Goal: Task Accomplishment & Management: Manage account settings

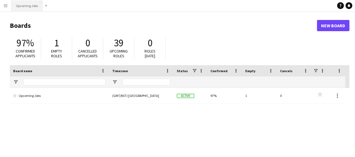
click at [24, 6] on button "Upcoming Jobs Close" at bounding box center [27, 5] width 31 height 11
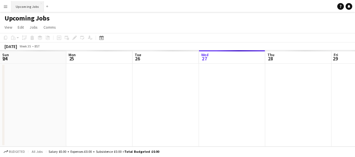
scroll to position [0, 134]
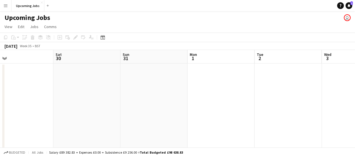
drag, startPoint x: 282, startPoint y: 117, endPoint x: 66, endPoint y: 110, distance: 215.9
click at [66, 110] on app-calendar-viewport "Tue 26 Wed 27 Thu 28 2/2 1 Job Fri 29 Sat 30 Sun 31 Mon 1 Tue 2 Wed 3 Thu 4 2/2…" at bounding box center [177, 157] width 355 height 214
drag, startPoint x: 282, startPoint y: 112, endPoint x: 153, endPoint y: 103, distance: 129.5
click at [149, 103] on app-calendar-viewport "Tue 26 Wed 27 Thu 28 2/2 1 Job Fri 29 Sat 30 Sun 31 Mon 1 Tue 2 Wed 3 Thu 4 2/2…" at bounding box center [177, 157] width 355 height 214
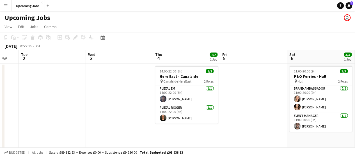
scroll to position [0, 187]
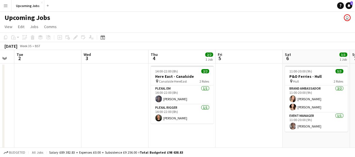
drag, startPoint x: 183, startPoint y: 101, endPoint x: 140, endPoint y: 100, distance: 42.7
click at [140, 100] on app-calendar-viewport "Sat 30 Sun 31 Mon 1 Tue 2 Wed 3 Thu 4 2/2 1 Job Fri 5 Sat 6 3/3 1 Job Sun 7 Mon…" at bounding box center [177, 157] width 355 height 214
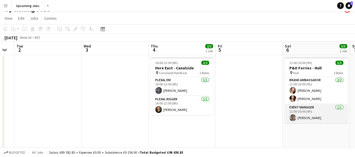
scroll to position [0, 0]
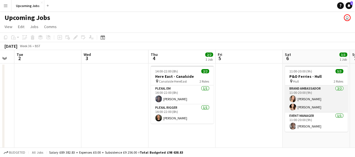
click at [290, 106] on app-user-avatar at bounding box center [293, 107] width 7 height 7
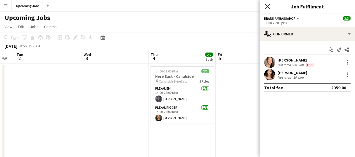
click at [266, 5] on icon at bounding box center [267, 6] width 5 height 5
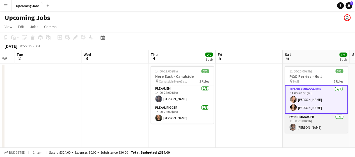
click at [294, 126] on app-user-avatar at bounding box center [293, 127] width 7 height 7
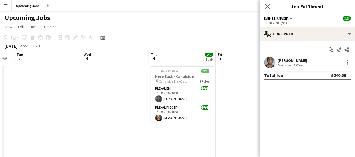
click at [268, 63] on app-user-avatar at bounding box center [269, 62] width 11 height 11
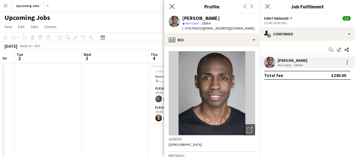
click at [169, 7] on app-icon "Close pop-in" at bounding box center [172, 7] width 8 height 8
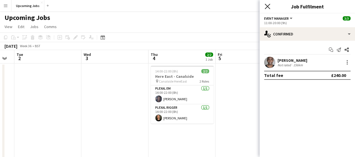
click at [267, 6] on icon at bounding box center [267, 6] width 5 height 5
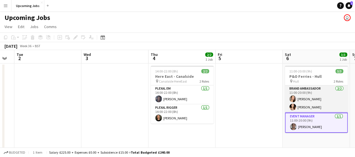
click at [291, 108] on app-user-avatar at bounding box center [293, 107] width 7 height 7
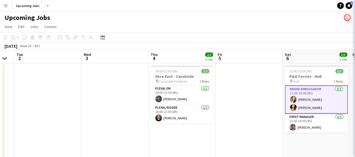
scroll to position [0, 187]
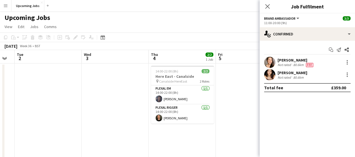
click at [270, 70] on app-user-avatar at bounding box center [269, 74] width 11 height 11
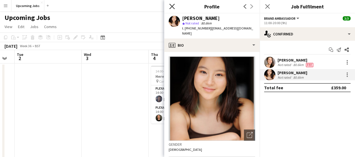
drag, startPoint x: 170, startPoint y: 5, endPoint x: 189, endPoint y: 3, distance: 18.6
click at [171, 5] on icon "Close pop-in" at bounding box center [171, 6] width 5 height 5
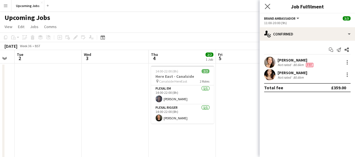
click at [268, 3] on app-icon "Close pop-in" at bounding box center [268, 7] width 8 height 8
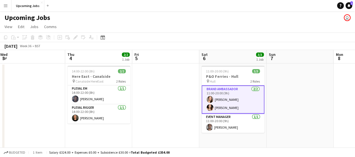
scroll to position [0, 143]
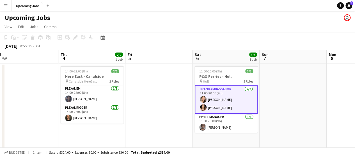
drag, startPoint x: 260, startPoint y: 101, endPoint x: 170, endPoint y: 94, distance: 90.7
drag, startPoint x: 284, startPoint y: 114, endPoint x: 309, endPoint y: 131, distance: 30.2
click at [307, 128] on app-date-cell at bounding box center [293, 144] width 67 height 162
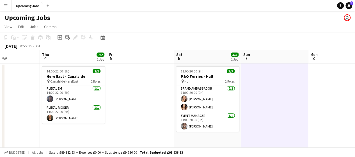
drag, startPoint x: 267, startPoint y: 126, endPoint x: 146, endPoint y: 119, distance: 121.1
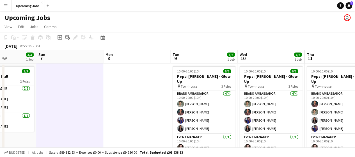
scroll to position [0, 248]
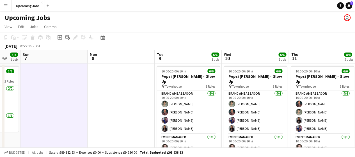
drag, startPoint x: 234, startPoint y: 119, endPoint x: 165, endPoint y: 116, distance: 69.7
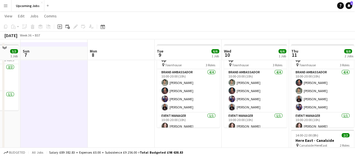
scroll to position [28, 0]
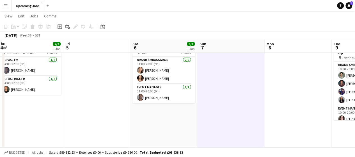
drag, startPoint x: 150, startPoint y: 110, endPoint x: 214, endPoint y: 108, distance: 63.8
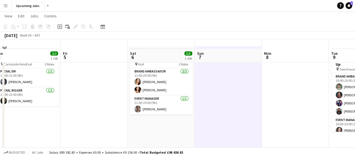
scroll to position [0, 0]
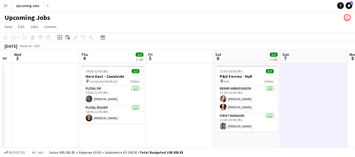
drag, startPoint x: 111, startPoint y: 101, endPoint x: 177, endPoint y: 104, distance: 66.1
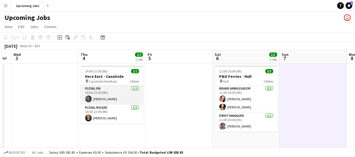
click at [112, 90] on app-card-role "Plexal EM [DATE] 14:00-22:00 (8h) [PERSON_NAME]" at bounding box center [112, 94] width 63 height 19
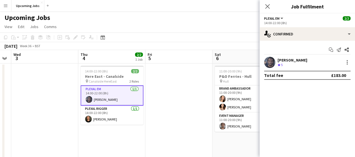
click at [303, 62] on div "[PERSON_NAME]" at bounding box center [293, 60] width 30 height 5
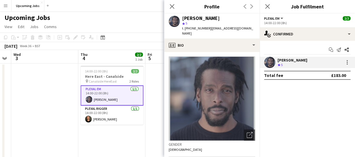
scroll to position [84, 0]
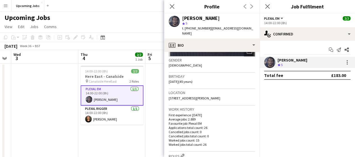
drag, startPoint x: 171, startPoint y: 3, endPoint x: 169, endPoint y: 12, distance: 9.0
click at [171, 4] on app-icon "Close pop-in" at bounding box center [172, 6] width 7 height 7
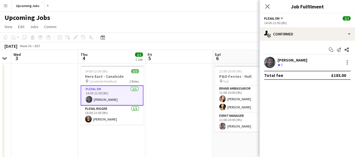
click at [99, 92] on app-card-role "Plexal EM [DATE] 14:00-22:00 (8h) [PERSON_NAME]" at bounding box center [112, 95] width 63 height 20
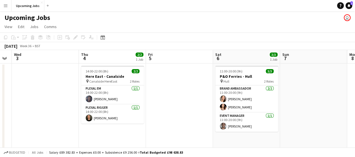
drag, startPoint x: 173, startPoint y: 90, endPoint x: 157, endPoint y: 91, distance: 16.4
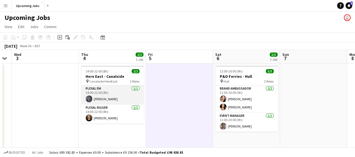
click at [89, 88] on app-card-role "Plexal EM [DATE] 14:00-22:00 (8h) [PERSON_NAME]" at bounding box center [112, 94] width 63 height 19
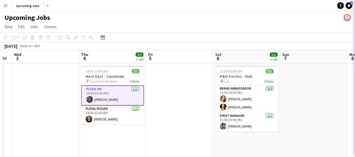
scroll to position [0, 122]
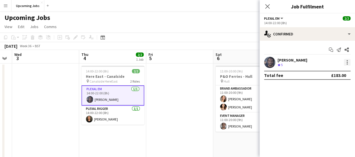
click at [347, 60] on div at bounding box center [347, 60] width 1 height 1
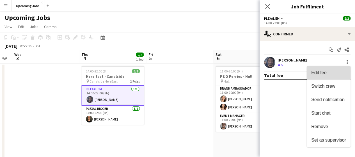
click at [328, 74] on span "Edit fee" at bounding box center [329, 72] width 35 height 5
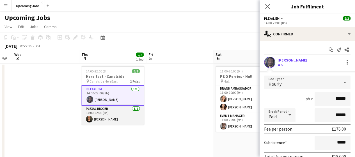
click at [100, 117] on app-card-role "Plexal Rigger [DATE] 14:00-22:00 (8h) [PERSON_NAME]" at bounding box center [112, 115] width 63 height 19
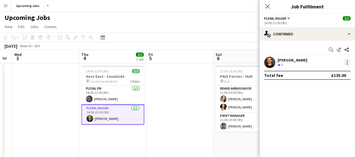
click at [348, 59] on div at bounding box center [347, 62] width 7 height 7
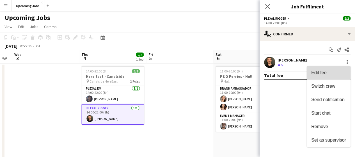
click at [328, 73] on span "Edit fee" at bounding box center [329, 72] width 35 height 5
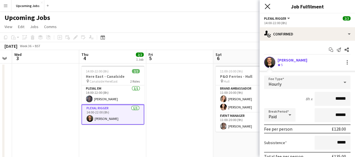
click at [267, 6] on icon at bounding box center [267, 6] width 5 height 5
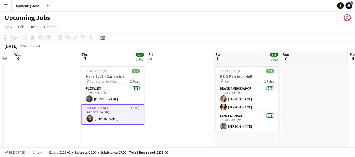
click at [101, 108] on app-card-role "Plexal Rigger [DATE] 14:00-22:00 (8h) [PERSON_NAME]" at bounding box center [112, 115] width 63 height 20
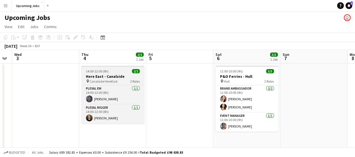
click at [102, 75] on h3 "Here East - Canalside" at bounding box center [112, 76] width 63 height 5
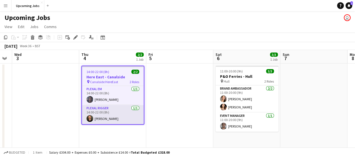
drag, startPoint x: 91, startPoint y: 133, endPoint x: 92, endPoint y: 121, distance: 12.4
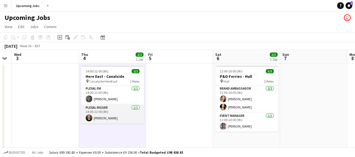
click at [95, 113] on app-card-role "Plexal Rigger [DATE] 14:00-22:00 (8h) [PERSON_NAME]" at bounding box center [112, 114] width 63 height 19
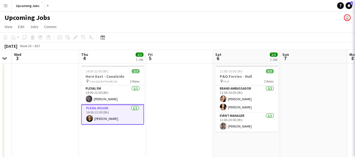
scroll to position [0, 122]
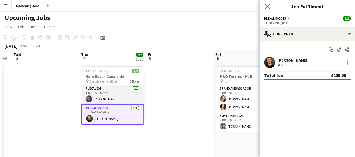
click at [97, 94] on app-card-role "Plexal EM [DATE] 14:00-22:00 (8h) [PERSON_NAME]" at bounding box center [112, 94] width 63 height 19
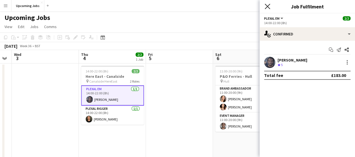
click at [270, 6] on icon "Close pop-in" at bounding box center [267, 6] width 5 height 5
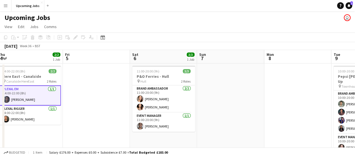
scroll to position [0, 161]
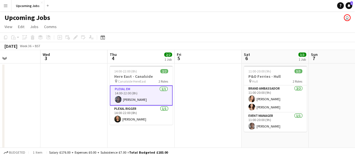
drag, startPoint x: 52, startPoint y: 103, endPoint x: 81, endPoint y: 96, distance: 29.5
click at [146, 99] on app-card-role "Plexal EM [DATE] 14:00-22:00 (8h) [PERSON_NAME]" at bounding box center [141, 95] width 63 height 20
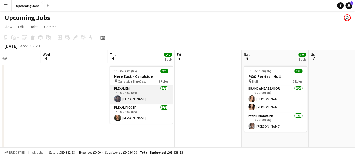
click at [142, 92] on app-card-role "Plexal EM [DATE] 14:00-22:00 (8h) [PERSON_NAME]" at bounding box center [141, 94] width 63 height 19
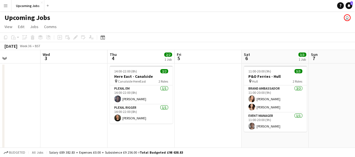
scroll to position [0, 161]
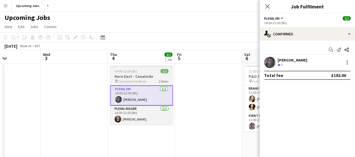
click at [140, 72] on div "14:00-22:00 (8h) 2/2" at bounding box center [141, 71] width 63 height 4
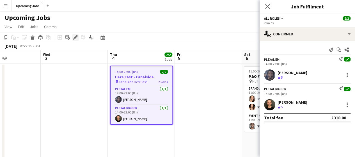
click at [78, 35] on div "Edit" at bounding box center [75, 37] width 7 height 7
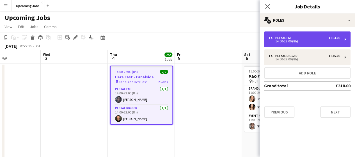
click at [325, 37] on div "1 x Plexal EM £183.00" at bounding box center [305, 38] width 72 height 4
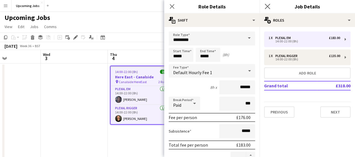
click at [267, 10] on app-icon "Close pop-in" at bounding box center [268, 7] width 8 height 8
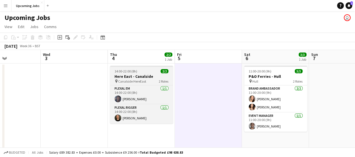
click at [131, 75] on h3 "Here East - Canalside" at bounding box center [141, 76] width 63 height 5
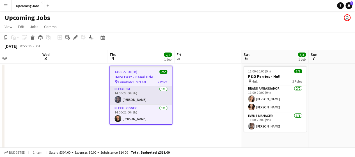
click at [137, 95] on app-card-role "Plexal EM [DATE] 14:00-22:00 (8h) [PERSON_NAME]" at bounding box center [141, 95] width 62 height 19
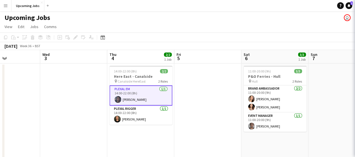
scroll to position [0, 161]
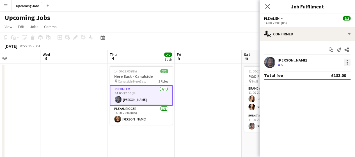
click at [350, 64] on div at bounding box center [347, 62] width 7 height 7
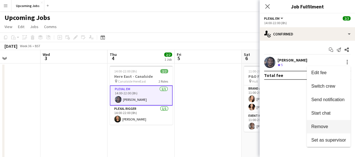
click at [330, 126] on span "Remove" at bounding box center [329, 126] width 35 height 5
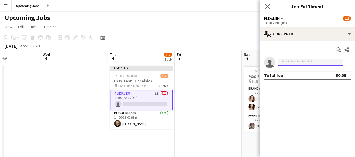
click at [288, 62] on input at bounding box center [310, 62] width 65 height 7
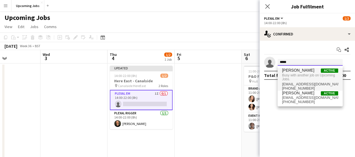
type input "*****"
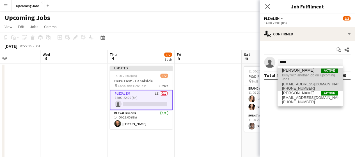
click at [306, 74] on span "Busy with another job on Upcoming Jobs." at bounding box center [310, 77] width 56 height 9
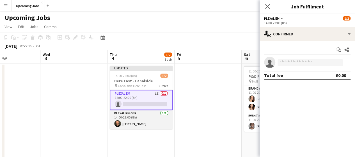
click at [136, 125] on app-card-role "Plexal Rigger [DATE] 14:00-22:00 (8h) [PERSON_NAME]" at bounding box center [141, 119] width 63 height 19
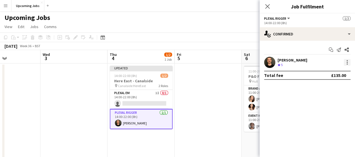
click at [346, 61] on div at bounding box center [347, 62] width 7 height 7
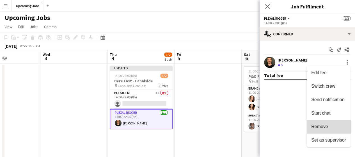
click at [335, 129] on span "Remove" at bounding box center [329, 126] width 35 height 5
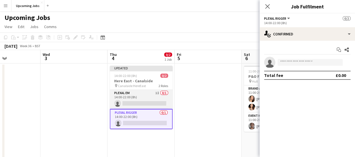
click at [134, 99] on app-card-role "Plexal EM 1I 0/1 14:00-22:00 (8h) single-neutral-actions" at bounding box center [141, 99] width 63 height 19
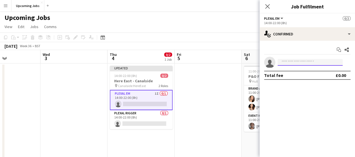
click at [296, 62] on input at bounding box center [310, 62] width 65 height 7
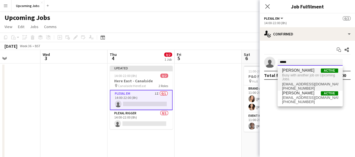
type input "*****"
click at [303, 78] on span "Busy with another job on Upcoming Jobs." at bounding box center [310, 77] width 56 height 9
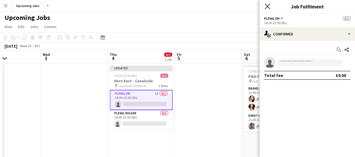
click at [267, 8] on icon "Close pop-in" at bounding box center [267, 6] width 5 height 5
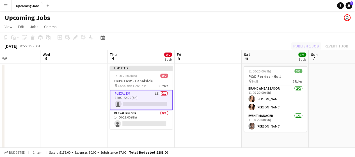
click at [303, 44] on div "Publish 1 job Revert 1 job" at bounding box center [321, 45] width 69 height 7
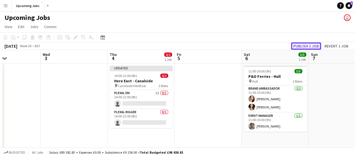
click at [309, 48] on button "Publish 1 job" at bounding box center [306, 45] width 30 height 7
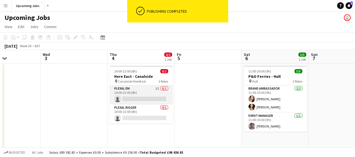
click at [149, 89] on app-card-role "Plexal EM 1I 0/1 14:00-22:00 (8h) single-neutral-actions" at bounding box center [141, 94] width 63 height 19
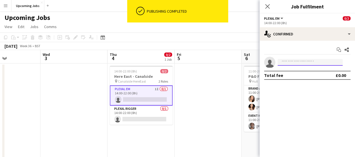
click at [292, 63] on input at bounding box center [310, 62] width 65 height 7
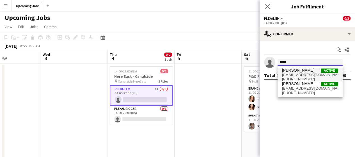
type input "*****"
click at [298, 77] on span "[EMAIL_ADDRESS][DOMAIN_NAME]" at bounding box center [310, 75] width 56 height 4
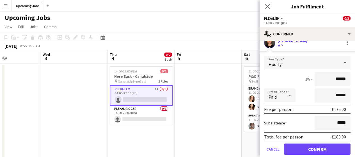
scroll to position [38, 0]
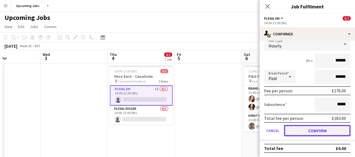
click at [310, 131] on button "Confirm" at bounding box center [317, 130] width 67 height 11
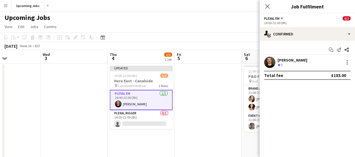
scroll to position [0, 0]
click at [132, 117] on app-card-role "Plexal Rigger 0/1 14:00-22:00 (8h) single-neutral-actions" at bounding box center [141, 119] width 63 height 19
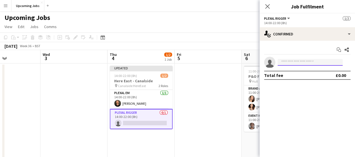
click at [295, 63] on input at bounding box center [310, 62] width 65 height 7
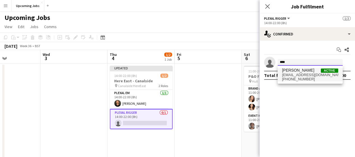
type input "****"
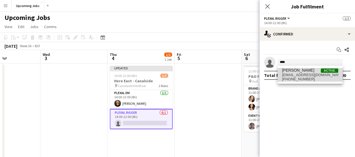
click at [306, 78] on span "[PHONE_NUMBER]" at bounding box center [310, 79] width 56 height 4
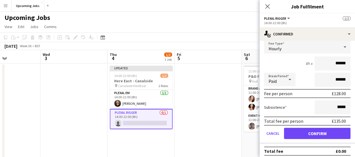
scroll to position [38, 0]
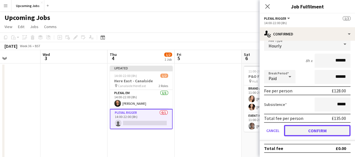
click at [303, 130] on button "Confirm" at bounding box center [317, 130] width 67 height 11
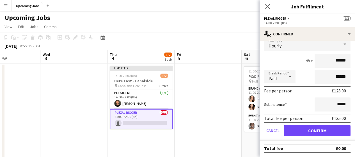
scroll to position [0, 0]
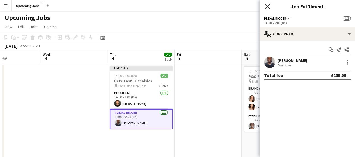
click at [268, 4] on icon "Close pop-in" at bounding box center [267, 6] width 5 height 5
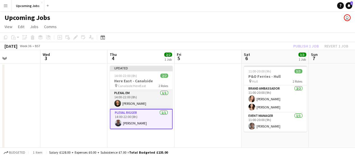
drag, startPoint x: 172, startPoint y: 116, endPoint x: 162, endPoint y: 92, distance: 26.2
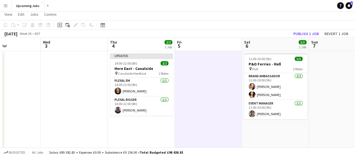
scroll to position [0, 0]
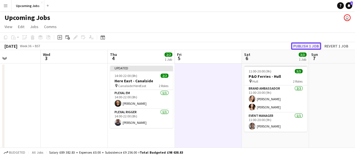
click at [299, 43] on button "Publish 1 job" at bounding box center [306, 45] width 30 height 7
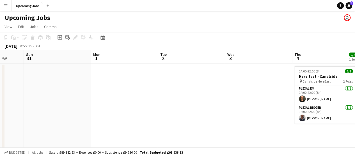
drag, startPoint x: 72, startPoint y: 85, endPoint x: 242, endPoint y: 85, distance: 170.2
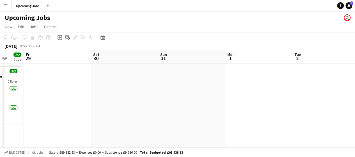
drag, startPoint x: 92, startPoint y: 90, endPoint x: 242, endPoint y: 82, distance: 149.6
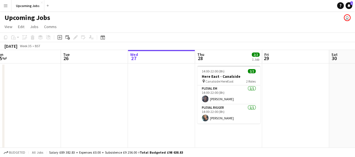
drag, startPoint x: 104, startPoint y: 92, endPoint x: 263, endPoint y: 81, distance: 159.7
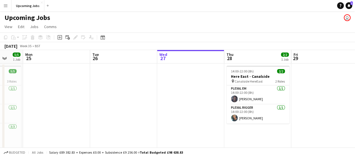
drag, startPoint x: 159, startPoint y: 80, endPoint x: 186, endPoint y: 83, distance: 27.0
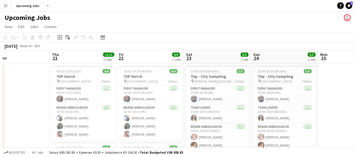
scroll to position [0, 168]
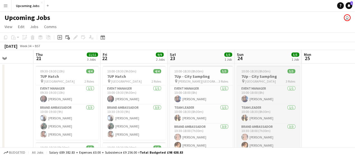
drag, startPoint x: 142, startPoint y: 91, endPoint x: 262, endPoint y: 82, distance: 120.9
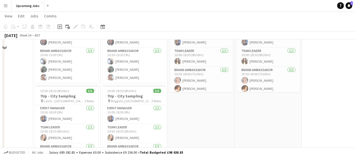
scroll to position [0, 0]
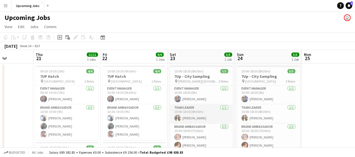
click at [196, 119] on app-card-role "Team Leader [DATE] 10:00-18:30 (8h30m) [PERSON_NAME]" at bounding box center [201, 114] width 63 height 19
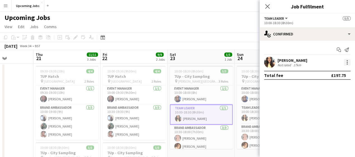
click at [345, 64] on div at bounding box center [347, 62] width 7 height 7
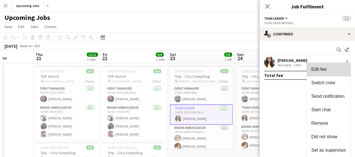
click at [329, 72] on span "Edit fee" at bounding box center [329, 69] width 35 height 5
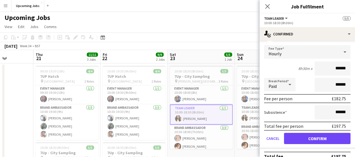
scroll to position [38, 0]
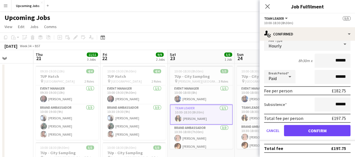
drag, startPoint x: 266, startPoint y: 8, endPoint x: 274, endPoint y: 8, distance: 7.6
click at [266, 8] on icon at bounding box center [267, 6] width 4 height 4
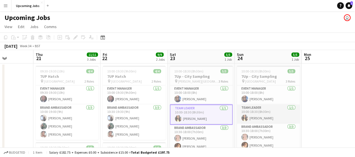
click at [262, 116] on app-card-role "Team Leader [DATE] 10:00-18:30 (8h30m) [PERSON_NAME]" at bounding box center [268, 114] width 63 height 19
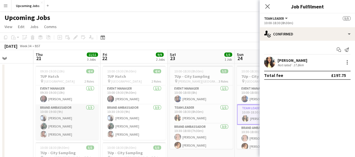
click at [89, 126] on app-card-role "Brand Ambassador [DATE] 10:00-19:00 (9h) [PERSON_NAME] [PERSON_NAME] [PERSON_NA…" at bounding box center [67, 122] width 63 height 35
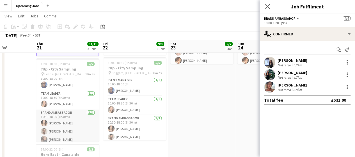
scroll to position [10, 0]
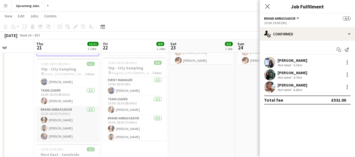
click at [59, 128] on app-card-role "Brand Ambassador [DATE] 10:30-18:00 (7h30m) [PERSON_NAME] [PERSON_NAME] [PERSON…" at bounding box center [67, 123] width 63 height 35
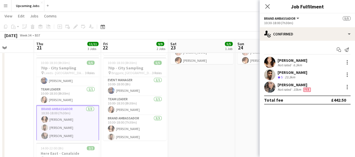
click at [276, 73] on div "[PERSON_NAME] Crew rating 5 23.3km" at bounding box center [308, 74] width 96 height 11
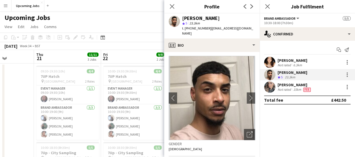
scroll to position [0, 0]
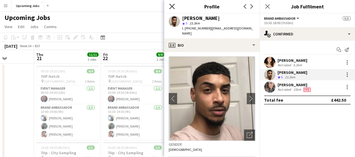
click at [173, 5] on icon at bounding box center [171, 6] width 5 height 5
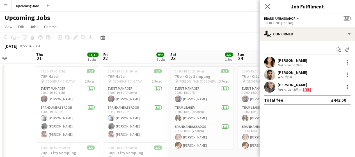
click at [263, 3] on div "Close pop-in" at bounding box center [268, 6] width 16 height 13
click at [267, 7] on icon "Close pop-in" at bounding box center [267, 6] width 5 height 5
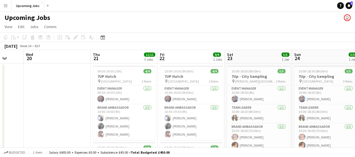
drag, startPoint x: 73, startPoint y: 106, endPoint x: 245, endPoint y: 98, distance: 171.8
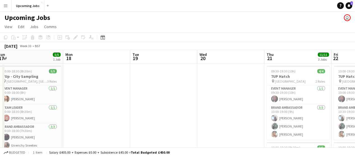
drag, startPoint x: 197, startPoint y: 94, endPoint x: 347, endPoint y: 93, distance: 150.6
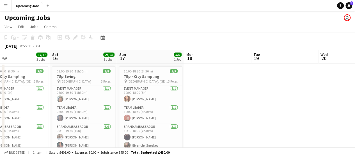
drag, startPoint x: 119, startPoint y: 110, endPoint x: 230, endPoint y: 108, distance: 111.3
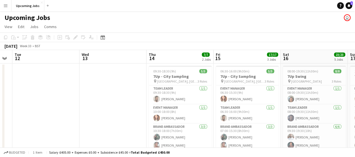
drag, startPoint x: 122, startPoint y: 108, endPoint x: 217, endPoint y: 104, distance: 95.0
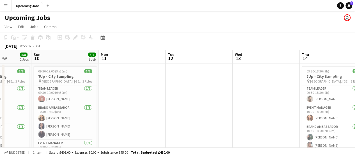
drag, startPoint x: 94, startPoint y: 103, endPoint x: 165, endPoint y: 100, distance: 70.9
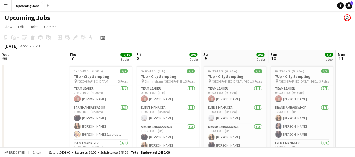
scroll to position [0, 222]
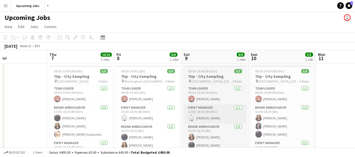
drag, startPoint x: 191, startPoint y: 101, endPoint x: 185, endPoint y: 108, distance: 8.8
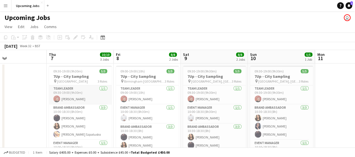
click at [62, 100] on app-card-role "Team Leader [DATE] 09:30-19:00 (9h30m) [PERSON_NAME]" at bounding box center [80, 94] width 63 height 19
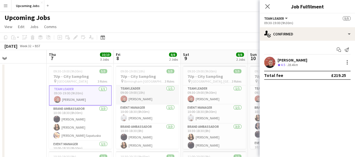
click at [138, 99] on app-card-role "Team Leader [DATE] 09:00-19:00 (10h) [PERSON_NAME]" at bounding box center [147, 94] width 63 height 19
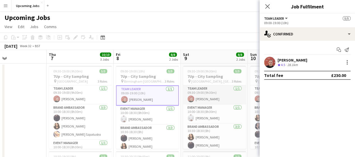
click at [205, 96] on app-card-role "Team Leader [DATE] 09:30-19:00 (9h30m) [PERSON_NAME]" at bounding box center [214, 94] width 63 height 19
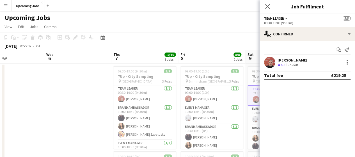
scroll to position [0, 164]
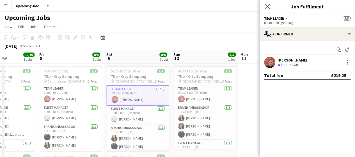
drag, startPoint x: 225, startPoint y: 69, endPoint x: 149, endPoint y: 70, distance: 76.7
click at [206, 100] on app-card-role "Team Leader [DATE] 09:30-19:00 (9h30m) [PERSON_NAME]" at bounding box center [205, 94] width 63 height 19
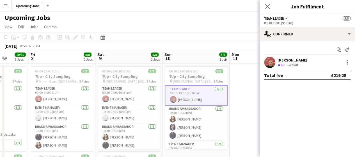
drag, startPoint x: 246, startPoint y: 86, endPoint x: 105, endPoint y: 88, distance: 141.0
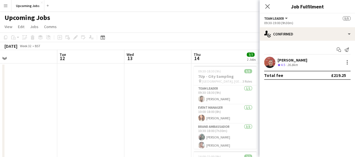
drag, startPoint x: 221, startPoint y: 89, endPoint x: 115, endPoint y: 88, distance: 106.2
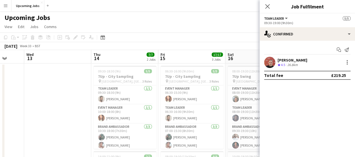
drag, startPoint x: 206, startPoint y: 89, endPoint x: 106, endPoint y: 83, distance: 100.5
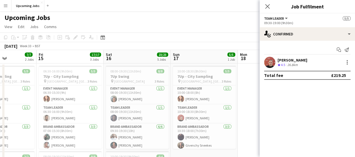
drag, startPoint x: 190, startPoint y: 86, endPoint x: 68, endPoint y: 81, distance: 122.3
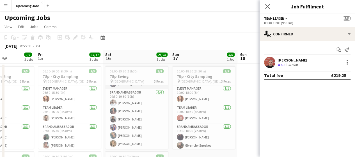
scroll to position [34, 0]
click at [265, 8] on icon "Close pop-in" at bounding box center [267, 6] width 5 height 5
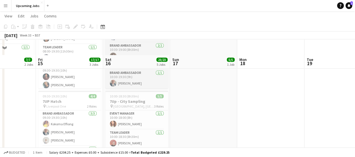
scroll to position [169, 0]
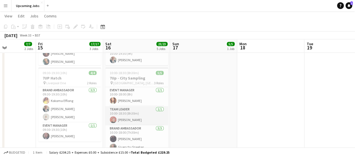
click at [126, 116] on app-card-role "Team Leader [DATE] 10:00-18:30 (8h30m) [PERSON_NAME]" at bounding box center [136, 115] width 63 height 19
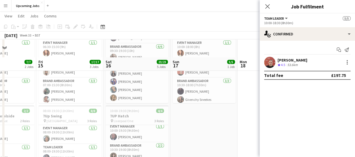
scroll to position [28, 0]
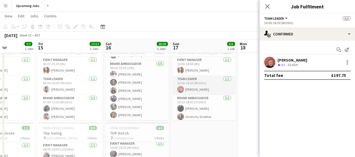
click at [203, 87] on app-card-role "Team Leader [DATE] 10:00-18:30 (8h30m) [PERSON_NAME]" at bounding box center [204, 85] width 63 height 19
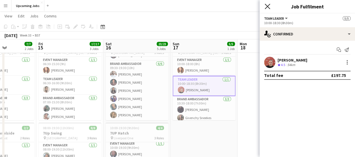
click at [265, 7] on icon "Close pop-in" at bounding box center [267, 6] width 5 height 5
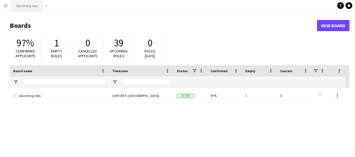
click at [27, 7] on button "Upcoming Jobs Close" at bounding box center [27, 5] width 31 height 11
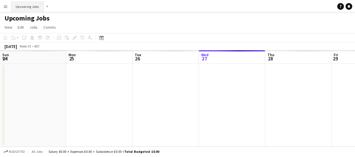
scroll to position [0, 134]
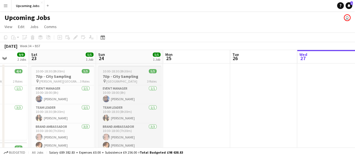
drag, startPoint x: 144, startPoint y: 90, endPoint x: 156, endPoint y: 88, distance: 11.5
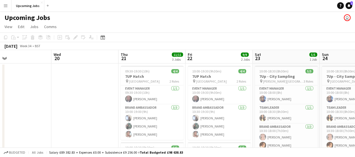
drag, startPoint x: 27, startPoint y: 88, endPoint x: 248, endPoint y: 84, distance: 220.9
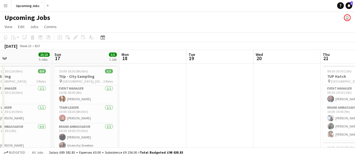
drag, startPoint x: 158, startPoint y: 92, endPoint x: 150, endPoint y: 94, distance: 8.1
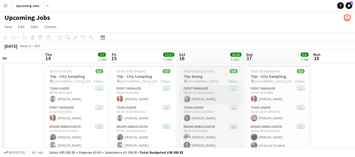
drag, startPoint x: 65, startPoint y: 96, endPoint x: 142, endPoint y: 93, distance: 77.0
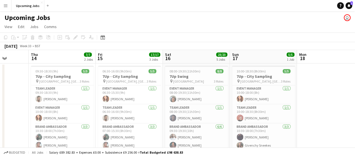
scroll to position [0, 130]
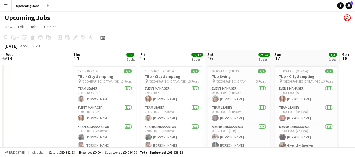
drag, startPoint x: 87, startPoint y: 103, endPoint x: 130, endPoint y: 103, distance: 42.4
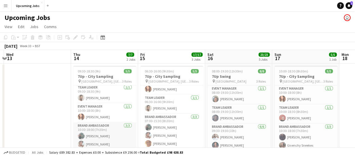
scroll to position [0, 0]
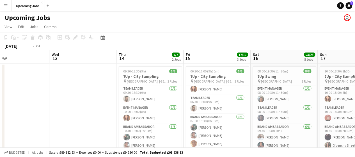
drag, startPoint x: 37, startPoint y: 98, endPoint x: 233, endPoint y: 96, distance: 196.1
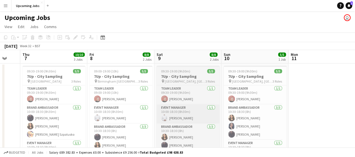
drag, startPoint x: 120, startPoint y: 103, endPoint x: 176, endPoint y: 106, distance: 56.0
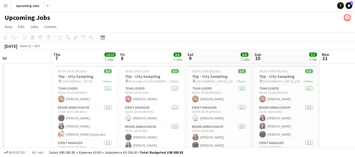
scroll to position [0, 218]
drag, startPoint x: 156, startPoint y: 111, endPoint x: 161, endPoint y: 120, distance: 10.6
